Goal: Task Accomplishment & Management: Use online tool/utility

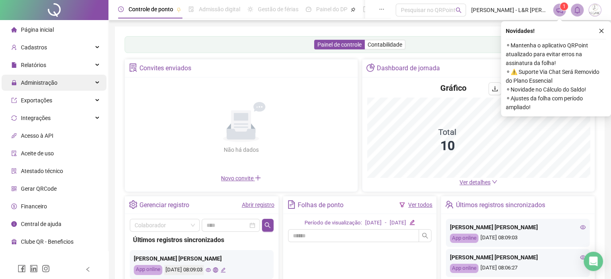
click at [48, 84] on span "Administração" at bounding box center [39, 82] width 37 height 6
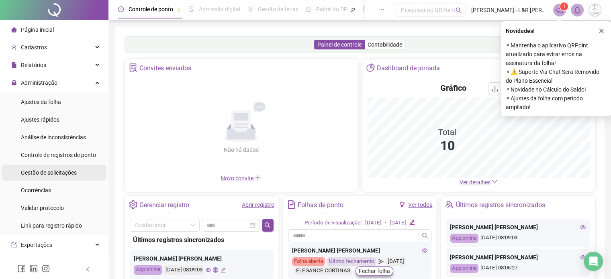
click at [44, 171] on span "Gestão de solicitações" at bounding box center [49, 172] width 56 height 6
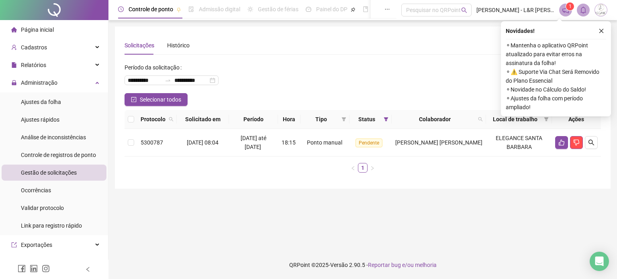
click at [601, 26] on button "button" at bounding box center [601, 31] width 10 height 10
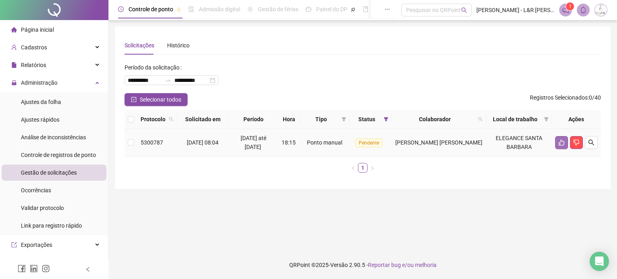
click at [563, 147] on button "button" at bounding box center [561, 142] width 13 height 13
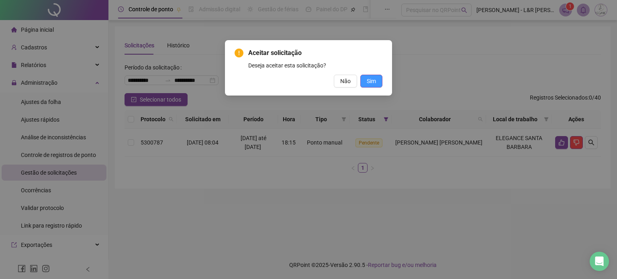
click at [364, 86] on button "Sim" at bounding box center [371, 81] width 22 height 13
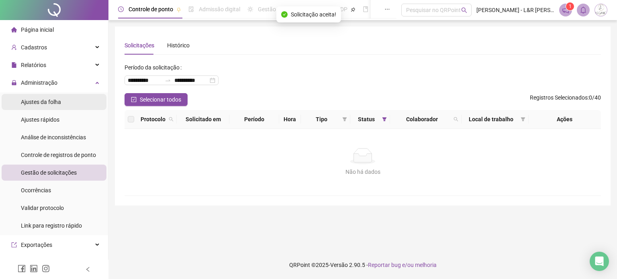
click at [45, 102] on span "Ajustes da folha" at bounding box center [41, 102] width 40 height 6
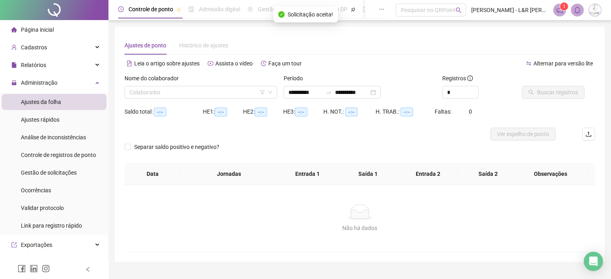
type input "**********"
click at [153, 92] on input "search" at bounding box center [197, 92] width 136 height 12
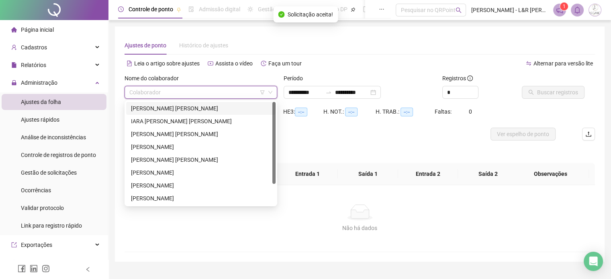
click at [153, 109] on div "[PERSON_NAME] [PERSON_NAME]" at bounding box center [201, 108] width 140 height 9
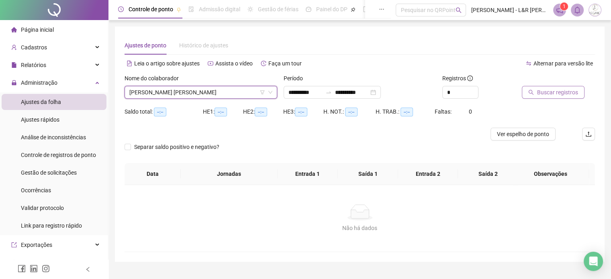
click at [553, 91] on span "Buscar registros" at bounding box center [557, 92] width 41 height 9
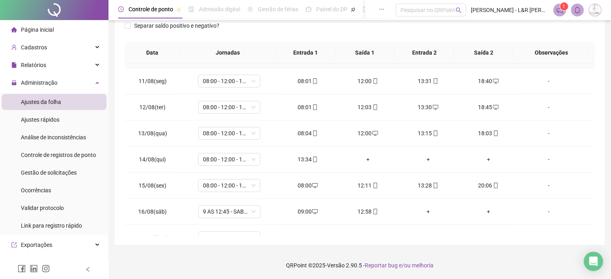
scroll to position [297, 0]
